Goal: Information Seeking & Learning: Learn about a topic

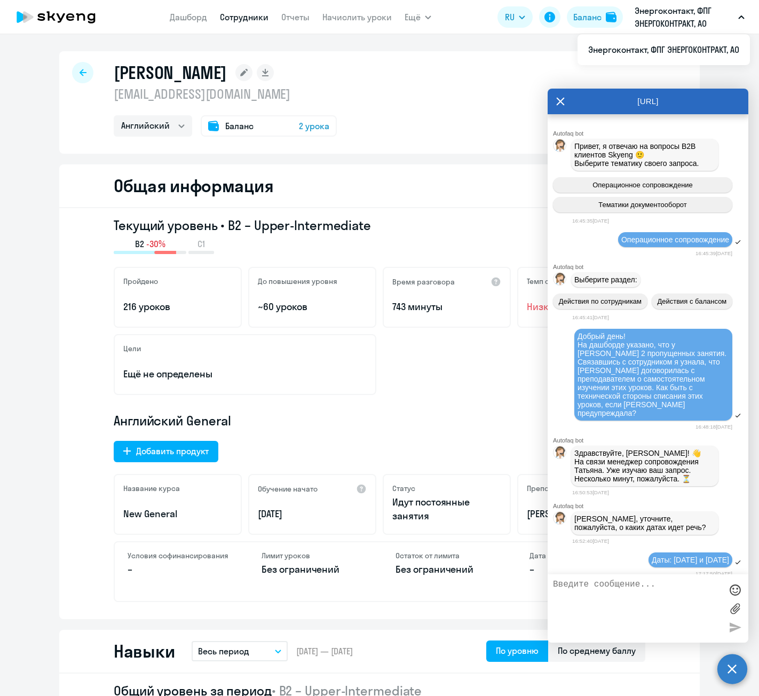
select select "english"
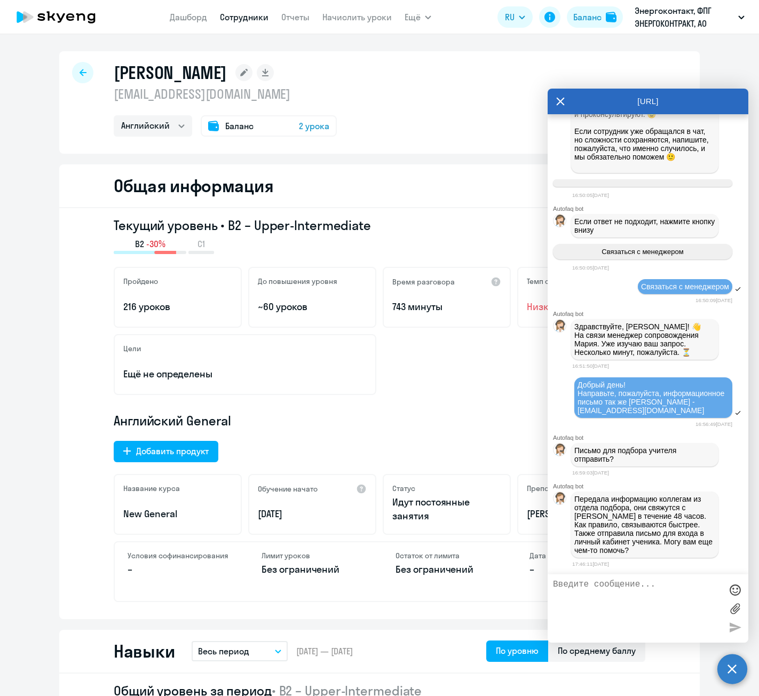
click at [74, 75] on div at bounding box center [82, 72] width 21 height 21
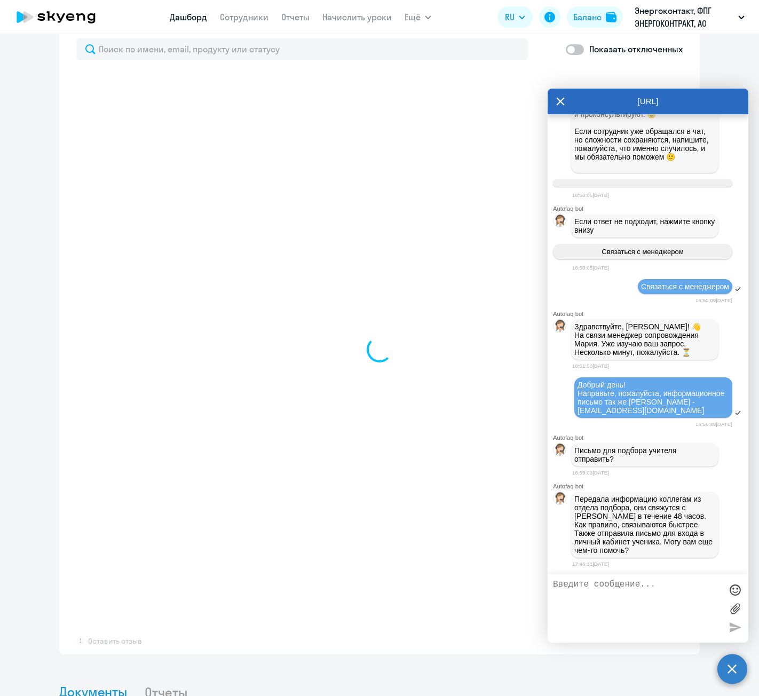
scroll to position [640, 0]
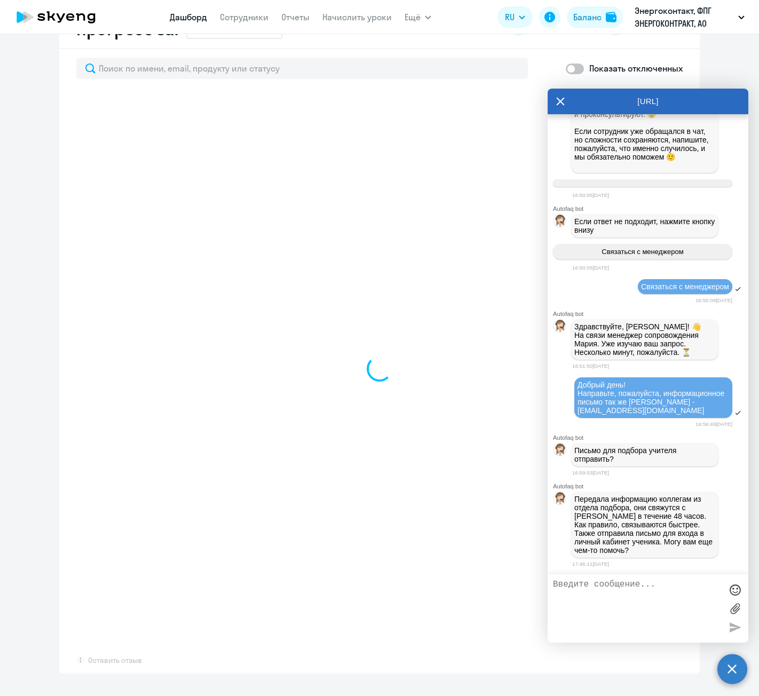
select select "30"
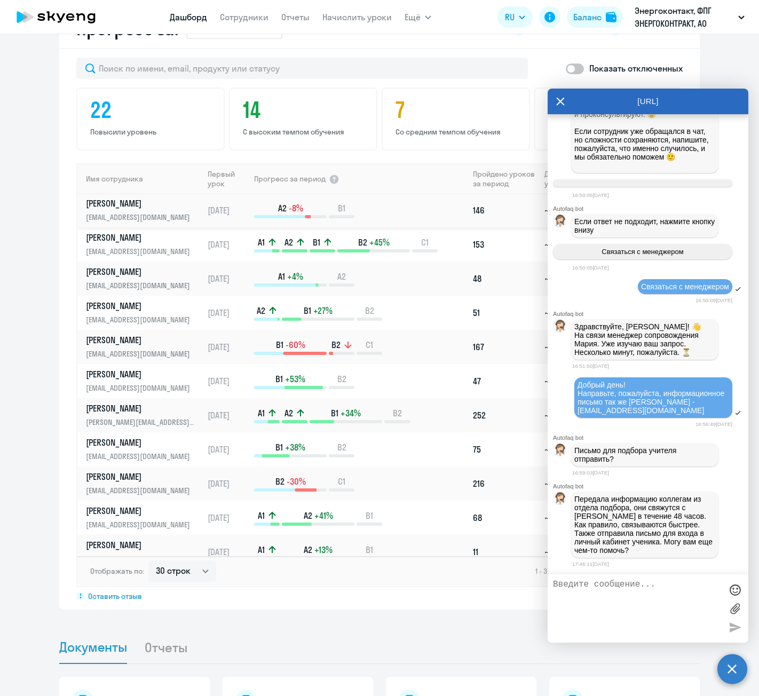
scroll to position [320, 0]
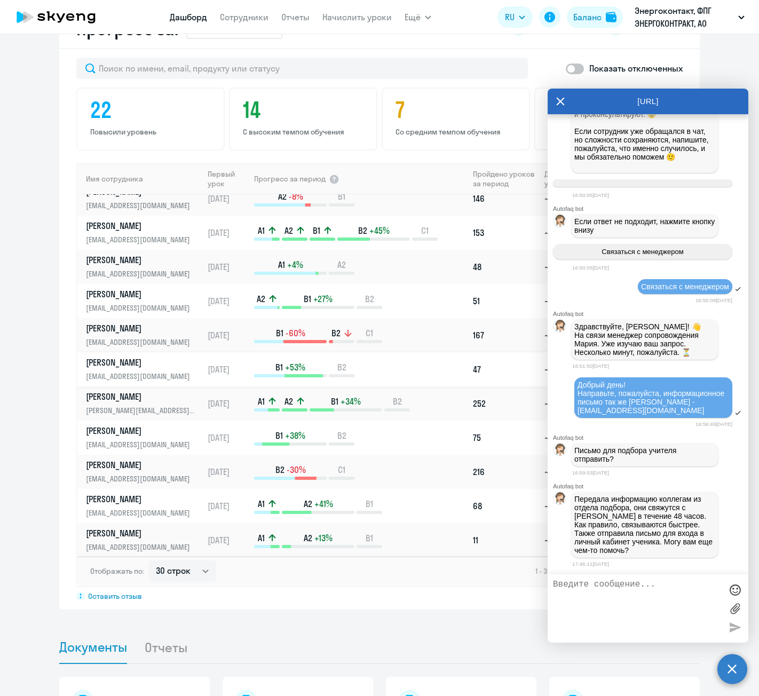
click at [160, 364] on p "[PERSON_NAME]" at bounding box center [141, 363] width 110 height 12
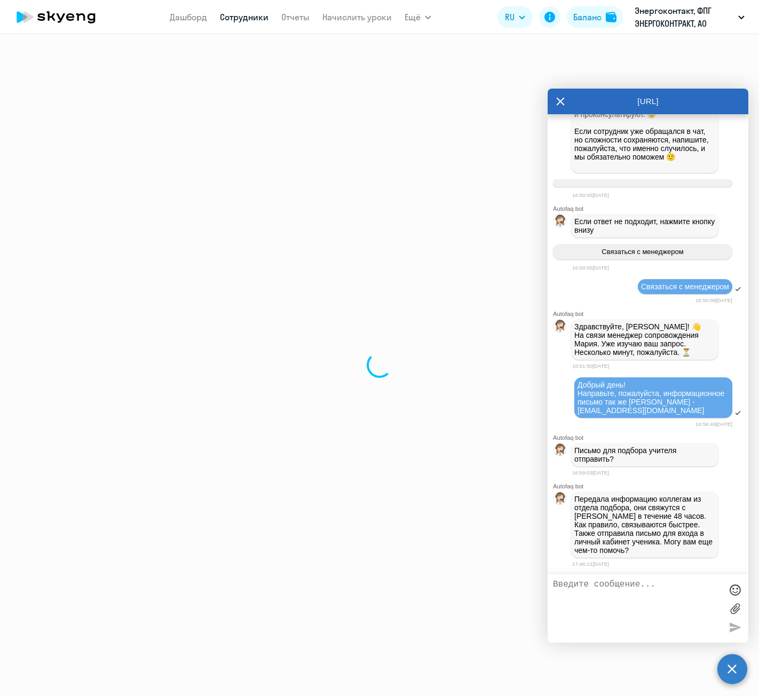
select select "english"
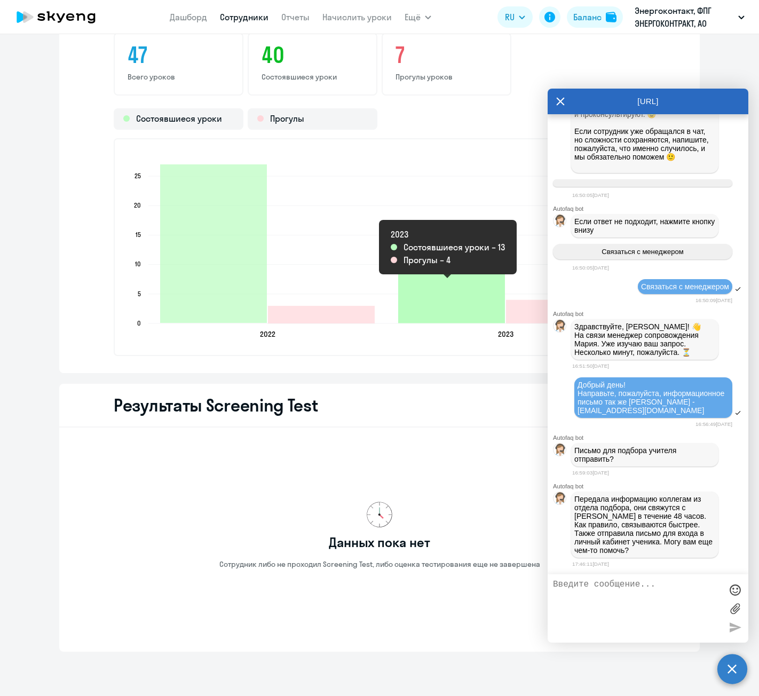
scroll to position [1507, 0]
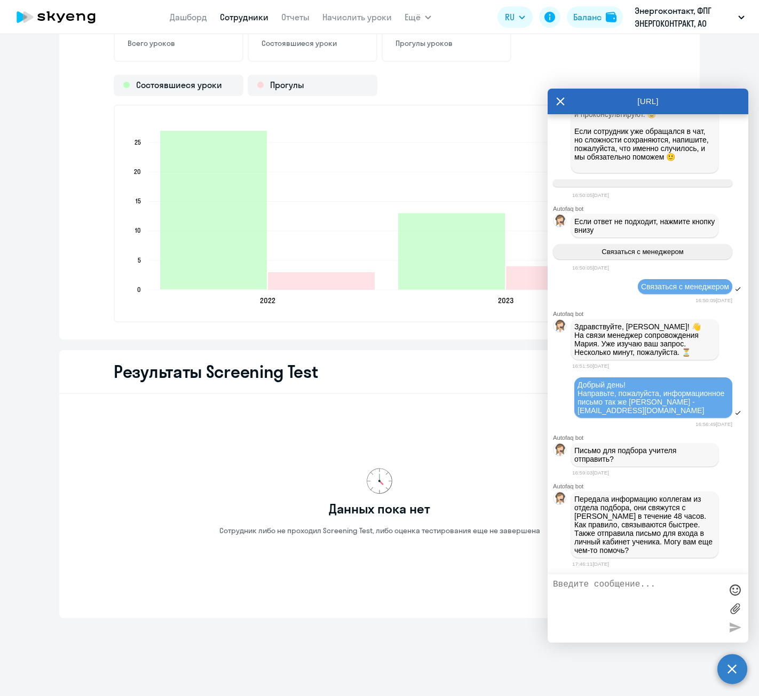
click at [560, 104] on icon at bounding box center [560, 102] width 9 height 26
